Goal: Task Accomplishment & Management: Manage account settings

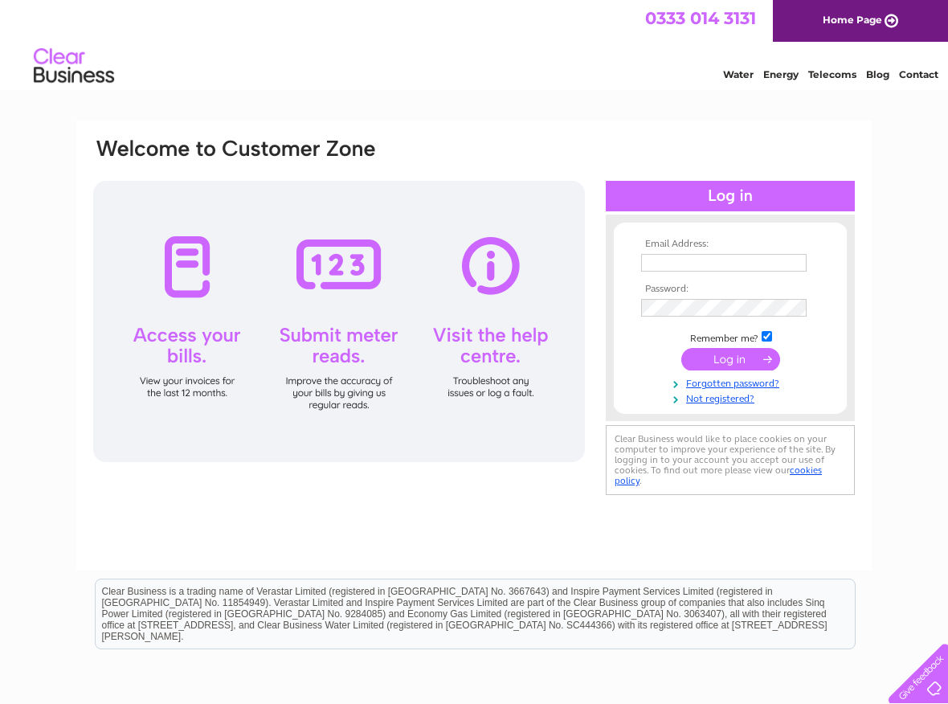
type input "[EMAIL_ADDRESS][DOMAIN_NAME]"
click at [723, 357] on input "submit" at bounding box center [730, 359] width 99 height 22
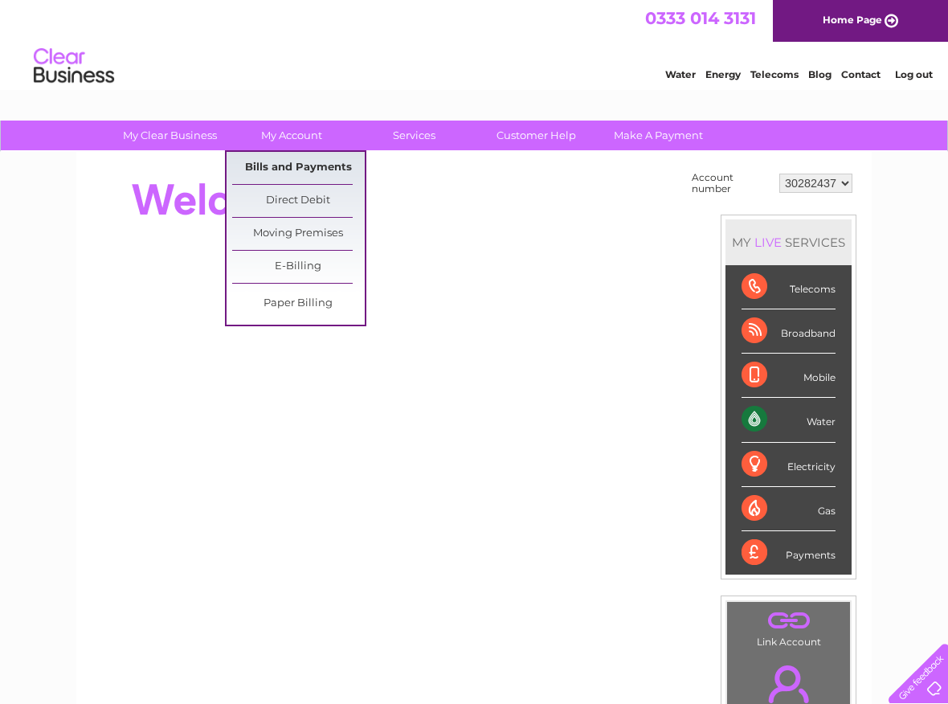
click at [309, 160] on link "Bills and Payments" at bounding box center [298, 168] width 133 height 32
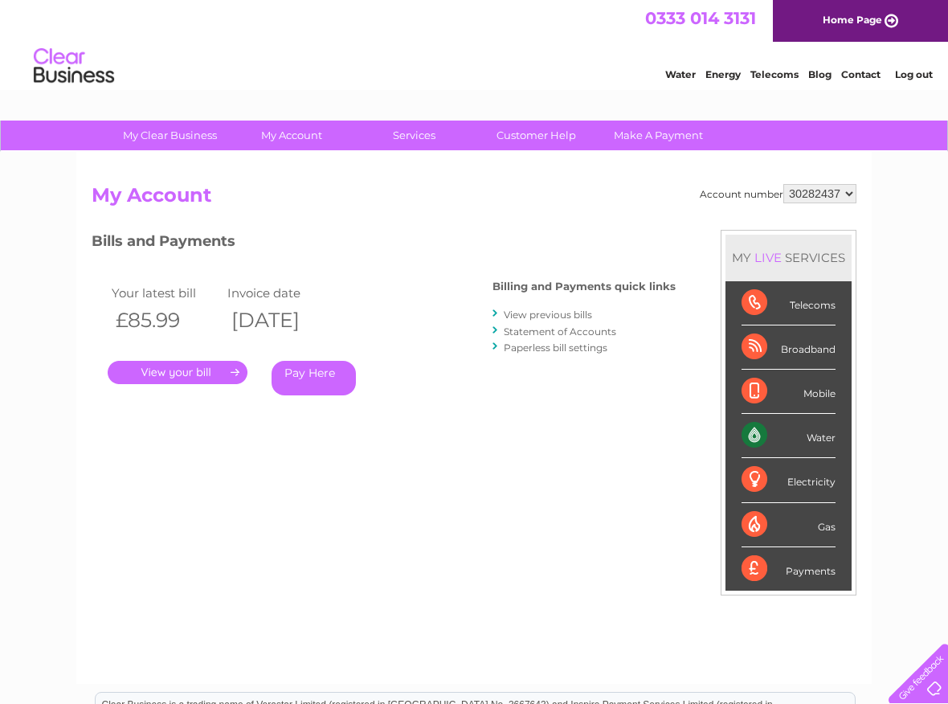
click at [157, 365] on link "." at bounding box center [178, 372] width 140 height 23
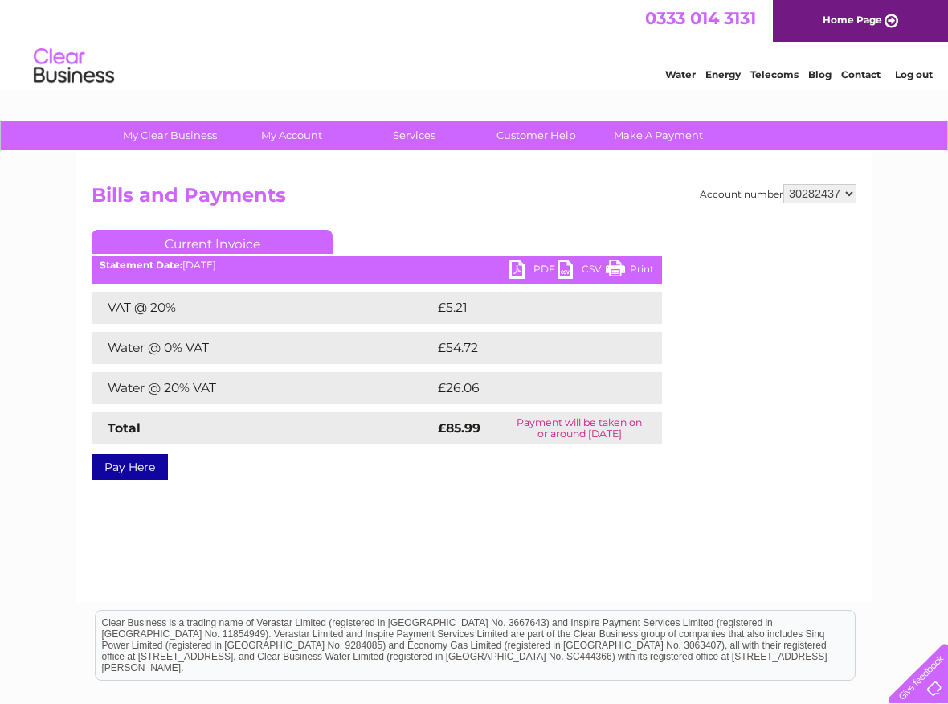
click at [372, 65] on div "Water Energy Telecoms Blog Contact Log out" at bounding box center [474, 68] width 948 height 52
click at [537, 266] on link "PDF" at bounding box center [533, 270] width 48 height 23
